Goal: Navigation & Orientation: Understand site structure

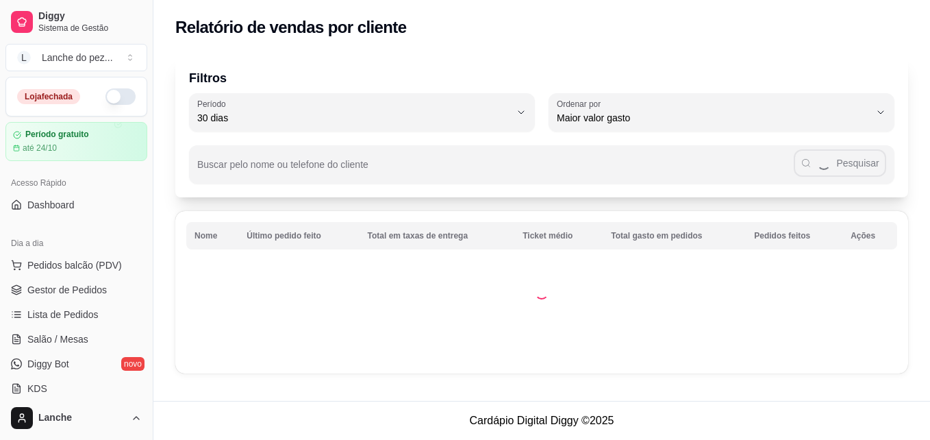
select select "30"
select select "HIGHEST_TOTAL_SPENT_WITH_ORDERS"
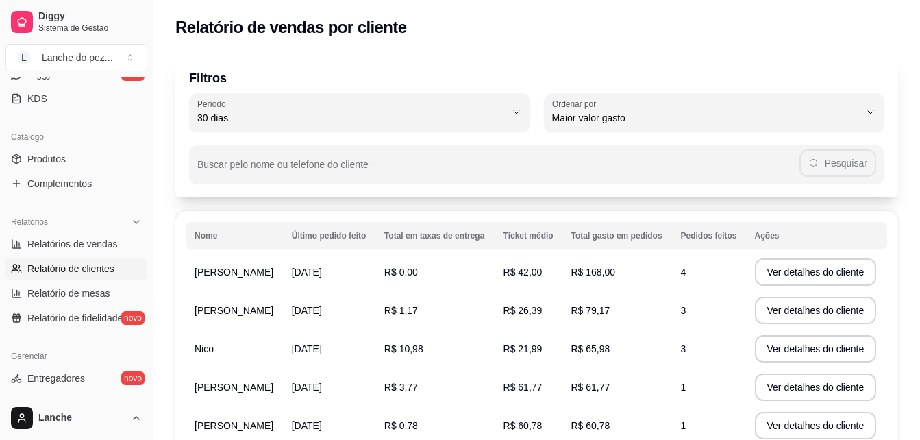
scroll to position [317, 0]
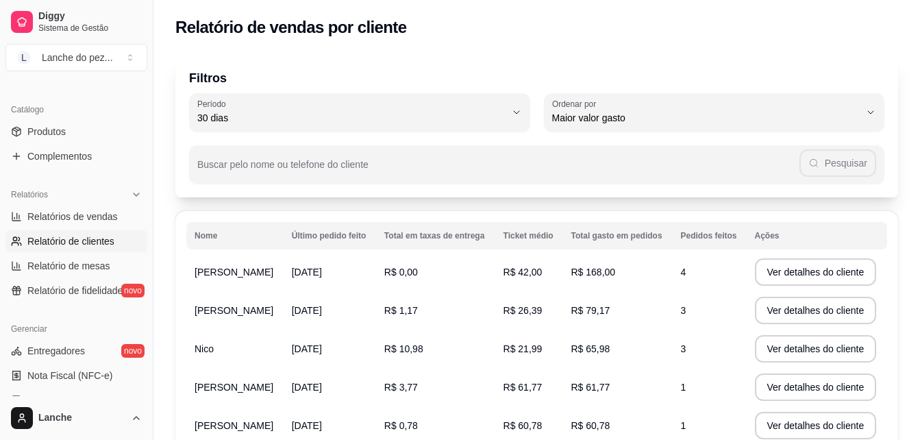
click at [910, 295] on div "Filtros 30 Período Hoje Ontem 7 dias 15 dias 30 dias 45 dias 60 dias Período 30…" at bounding box center [536, 373] width 767 height 653
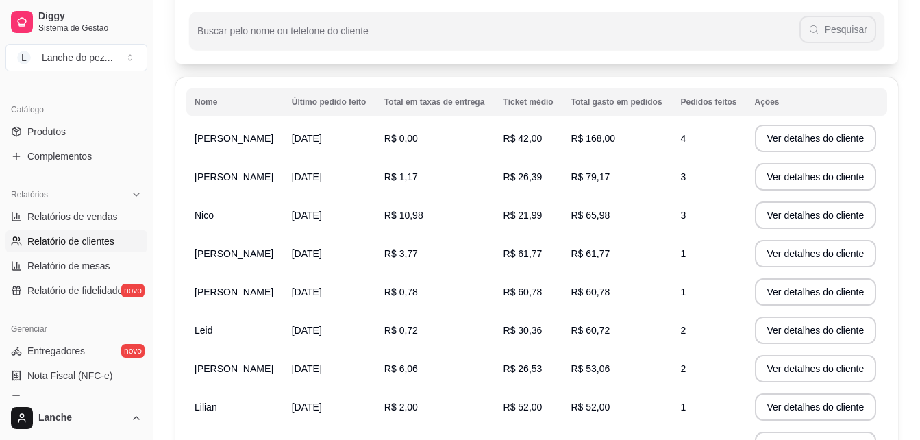
scroll to position [0, 0]
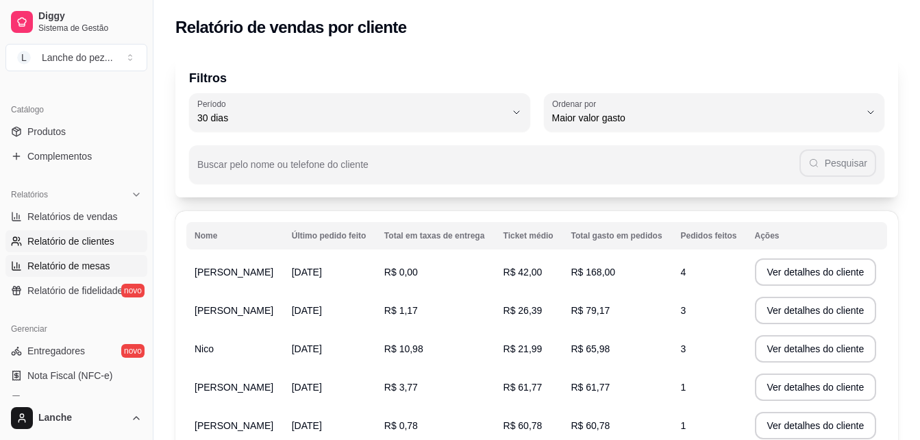
click at [87, 259] on span "Relatório de mesas" at bounding box center [68, 266] width 83 height 14
select select "TOTAL_OF_ORDERS"
select select "7"
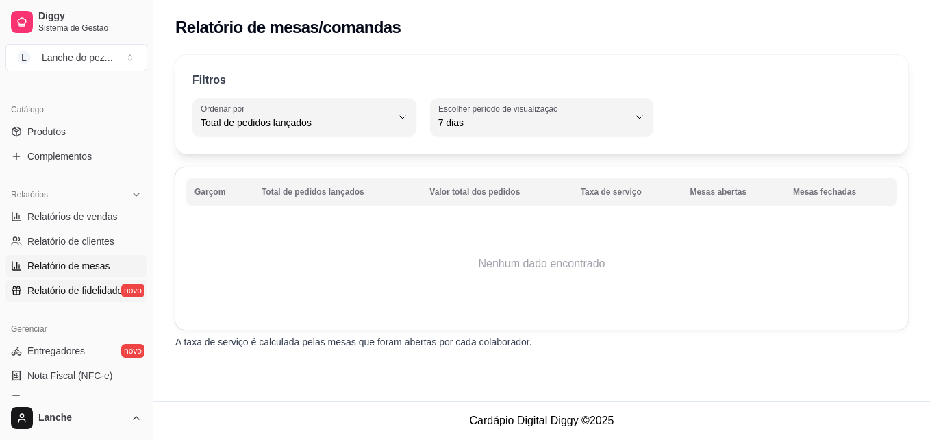
click at [76, 290] on span "Relatório de fidelidade" at bounding box center [74, 291] width 95 height 14
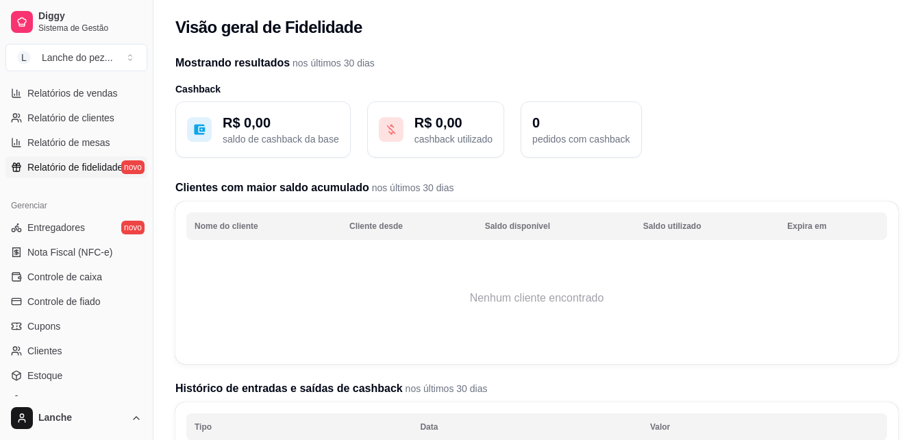
scroll to position [454, 0]
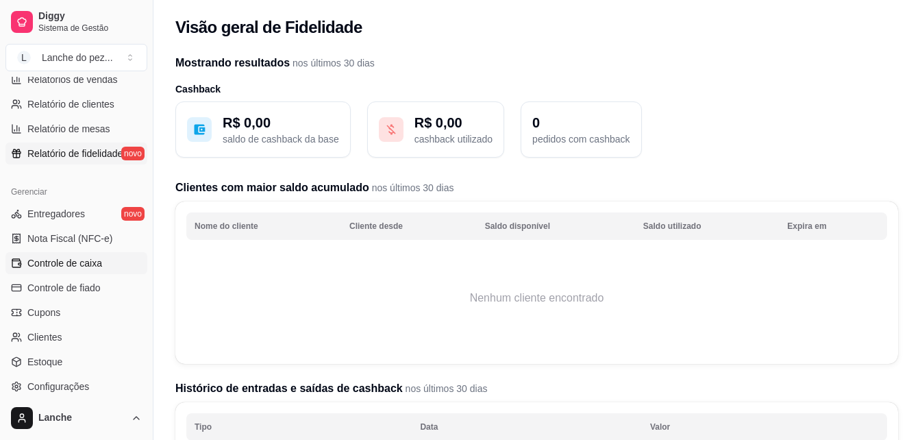
click at [79, 262] on span "Controle de caixa" at bounding box center [64, 263] width 75 height 14
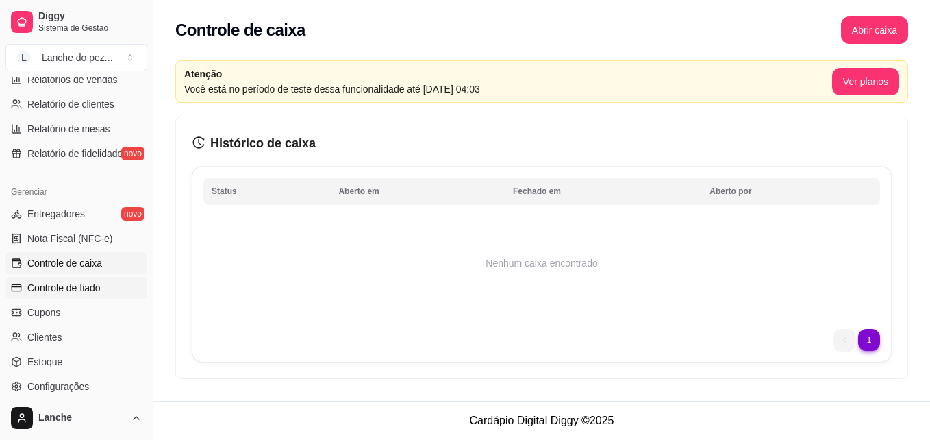
click at [90, 288] on span "Controle de fiado" at bounding box center [63, 288] width 73 height 14
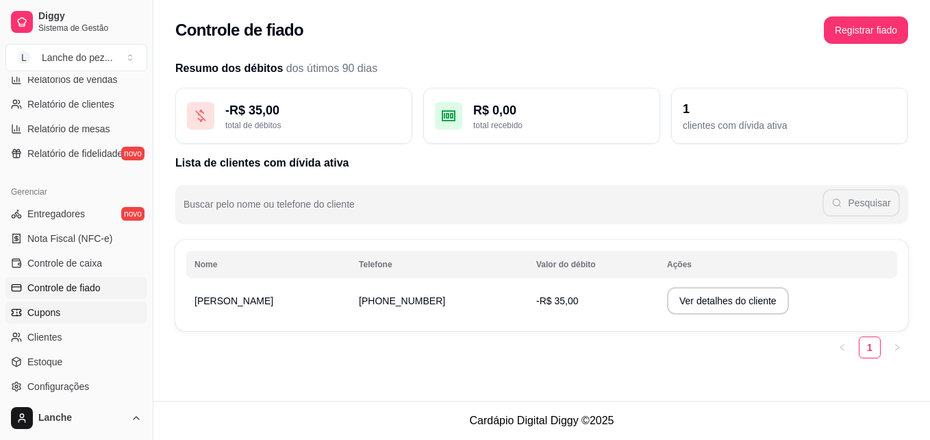
click at [60, 311] on link "Cupons" at bounding box center [76, 312] width 142 height 22
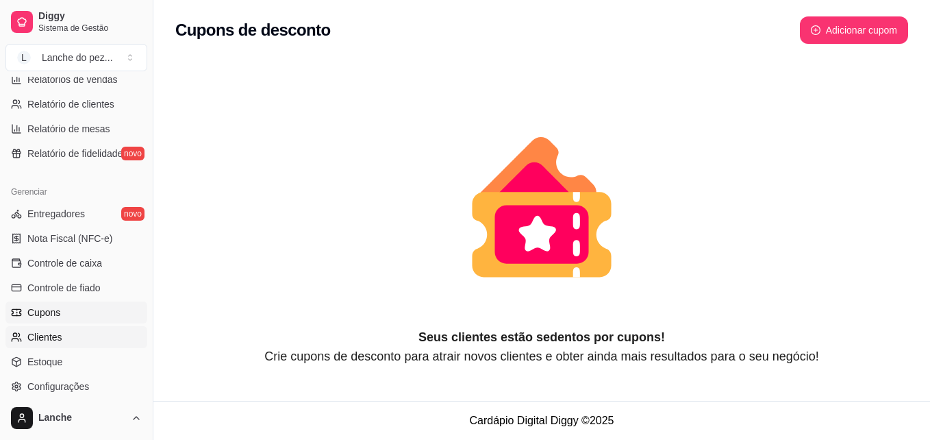
click at [59, 336] on span "Clientes" at bounding box center [44, 337] width 35 height 14
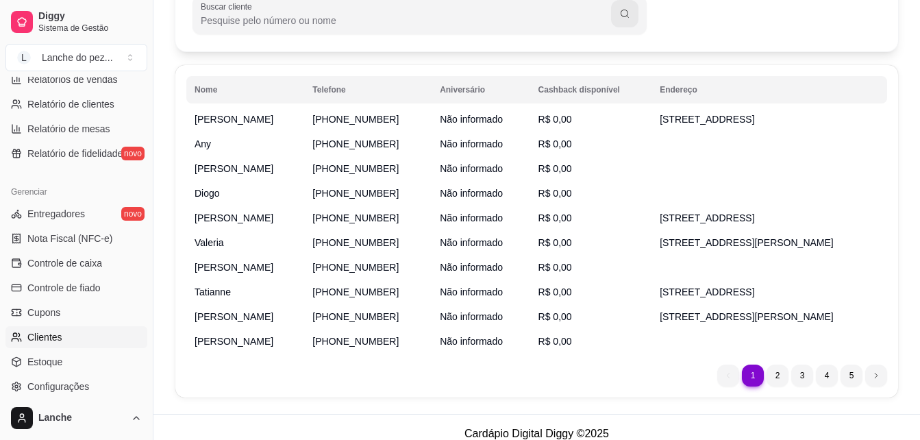
scroll to position [142, 0]
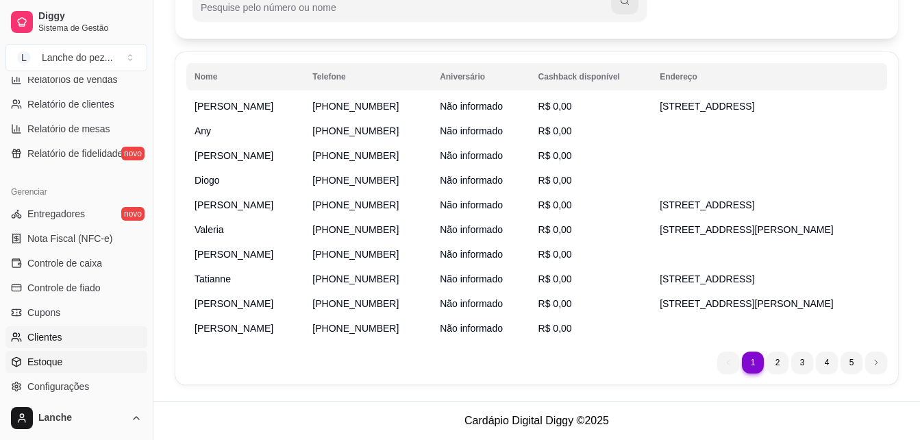
click at [34, 363] on span "Estoque" at bounding box center [44, 362] width 35 height 14
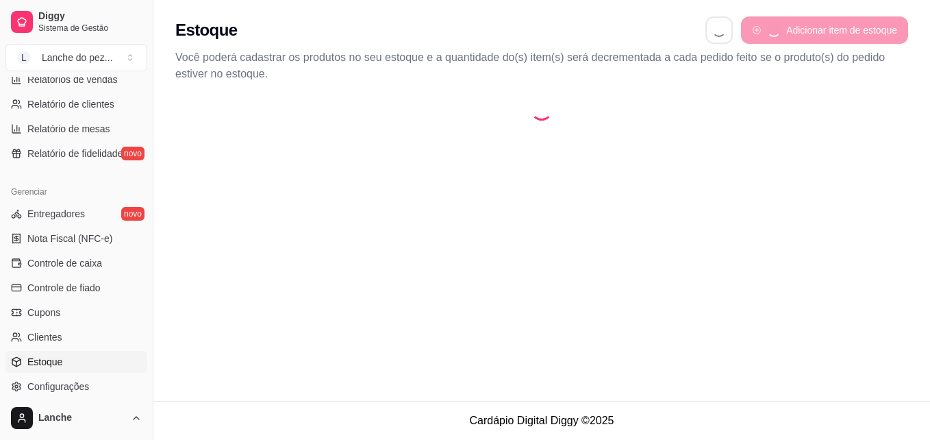
select select "QUANTITY_ORDER"
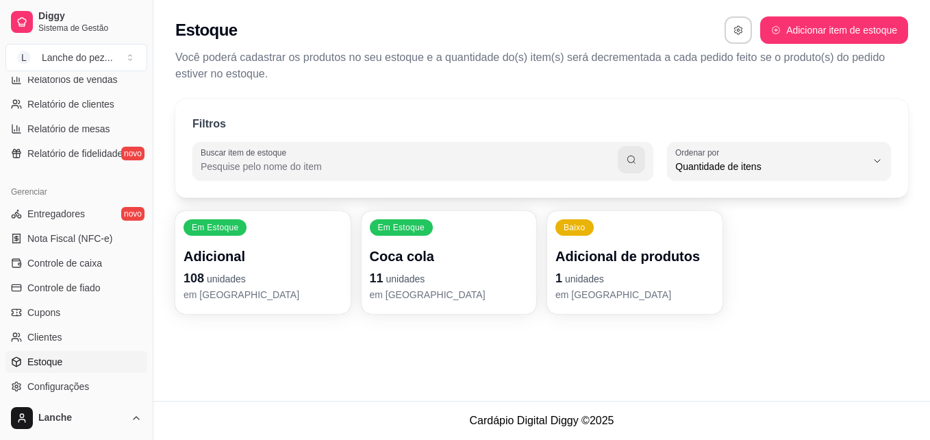
scroll to position [13, 0]
click at [149, 389] on button "Toggle Sidebar" at bounding box center [152, 220] width 11 height 440
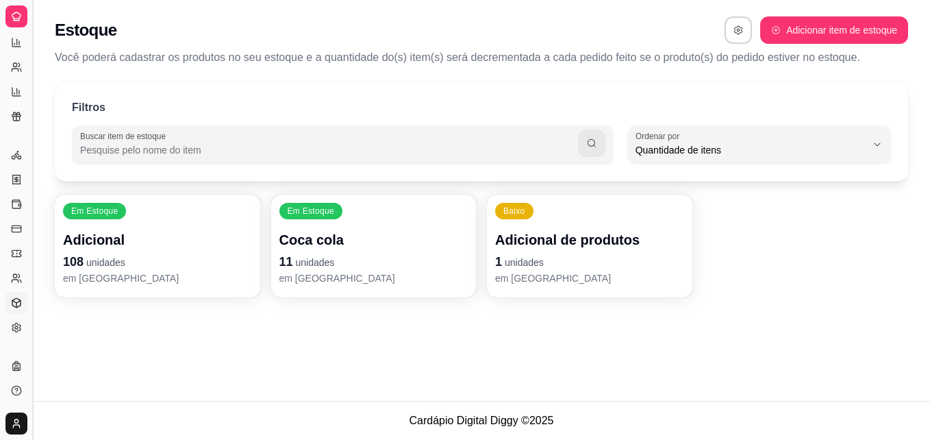
scroll to position [270, 0]
click at [31, 255] on button "Toggle Sidebar" at bounding box center [32, 220] width 11 height 440
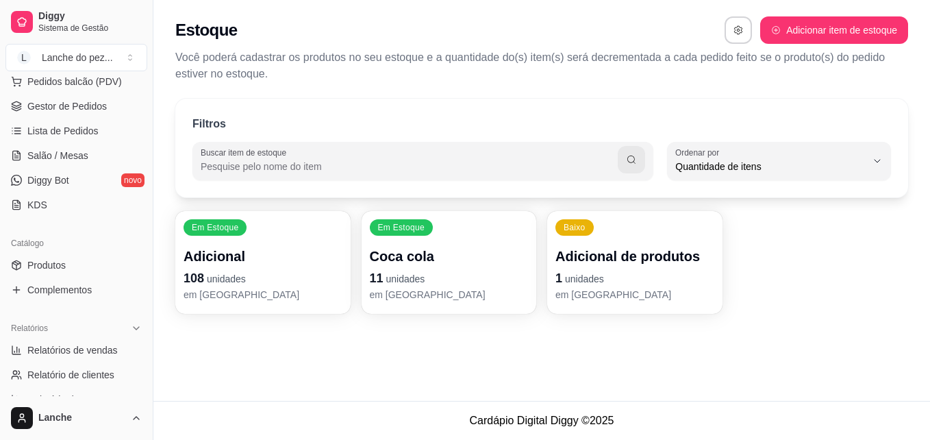
scroll to position [0, 0]
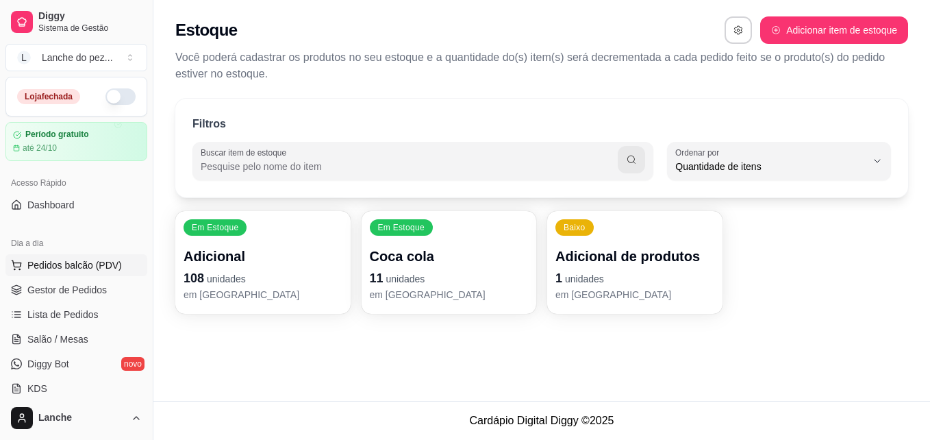
click at [88, 262] on span "Pedidos balcão (PDV)" at bounding box center [74, 265] width 95 height 14
click at [83, 283] on span "Gestor de Pedidos" at bounding box center [66, 290] width 79 height 14
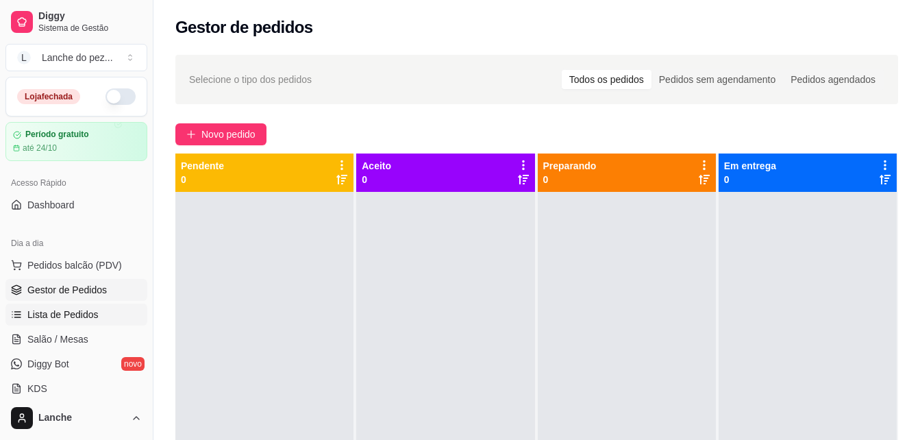
click at [79, 308] on span "Lista de Pedidos" at bounding box center [62, 315] width 71 height 14
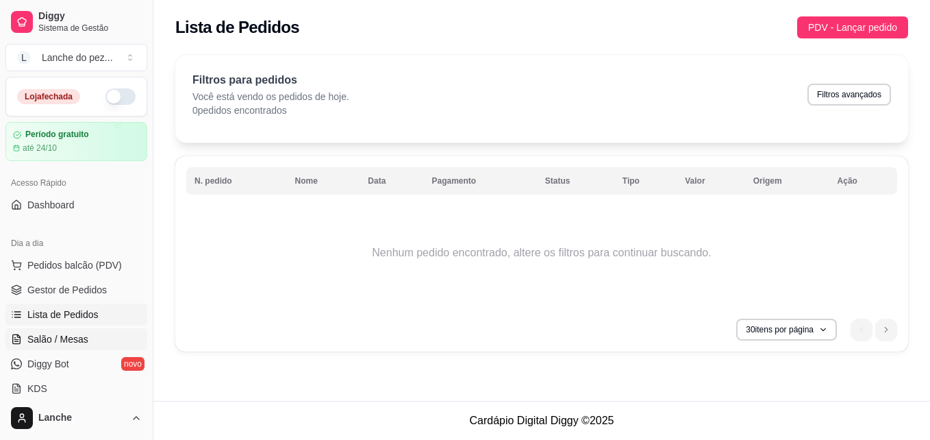
click at [73, 332] on span "Salão / Mesas" at bounding box center [57, 339] width 61 height 14
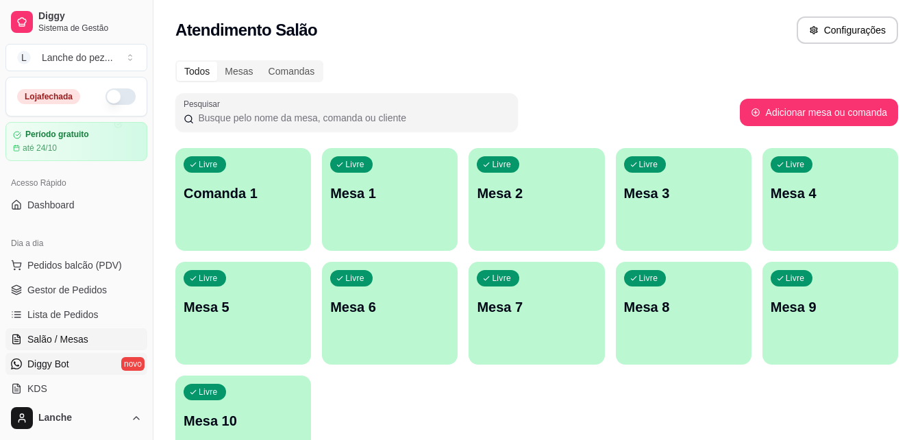
click at [59, 359] on span "Diggy Bot" at bounding box center [48, 364] width 42 height 14
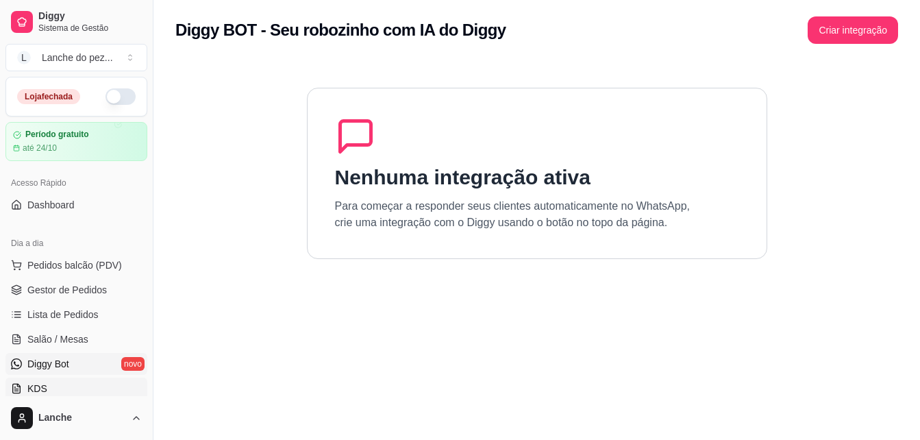
click at [42, 385] on span "KDS" at bounding box center [37, 389] width 20 height 14
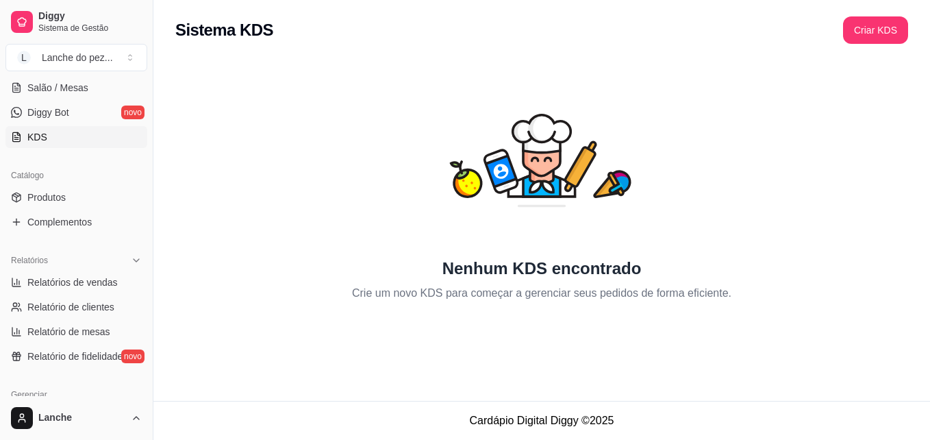
scroll to position [258, 0]
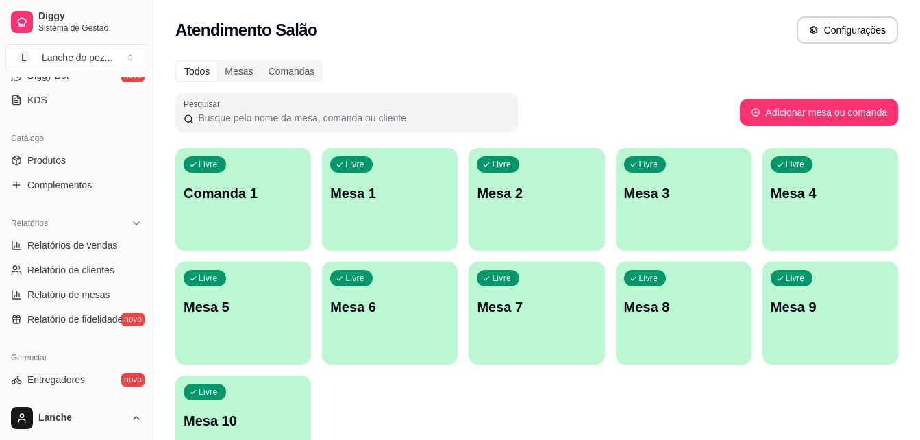
scroll to position [299, 0]
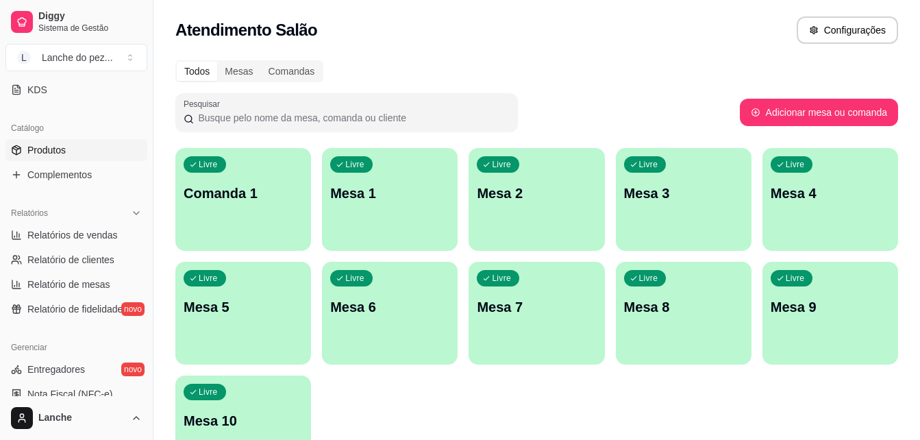
click at [56, 146] on span "Produtos" at bounding box center [46, 150] width 38 height 14
